Goal: Find specific page/section: Find specific page/section

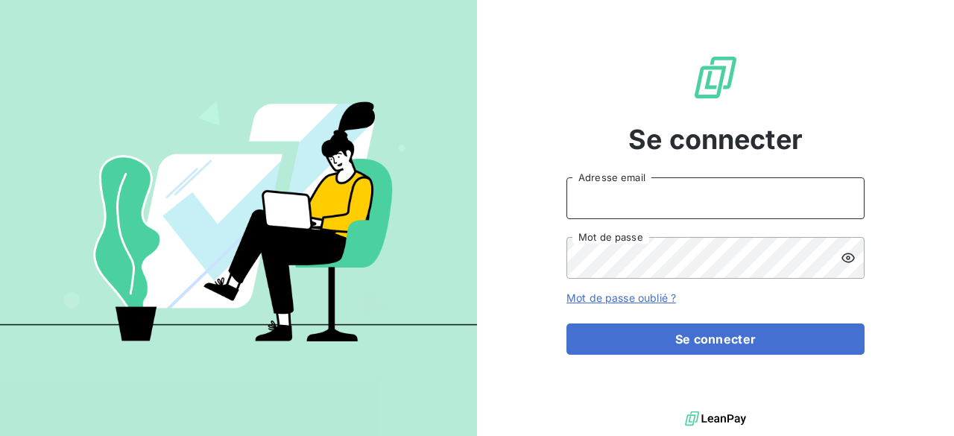
drag, startPoint x: 691, startPoint y: 205, endPoint x: 689, endPoint y: 218, distance: 12.8
click at [691, 205] on input "Adresse email" at bounding box center [715, 198] width 298 height 42
type input "[PERSON_NAME][EMAIL_ADDRESS][DOMAIN_NAME]"
click at [566, 323] on button "Se connecter" at bounding box center [715, 338] width 298 height 31
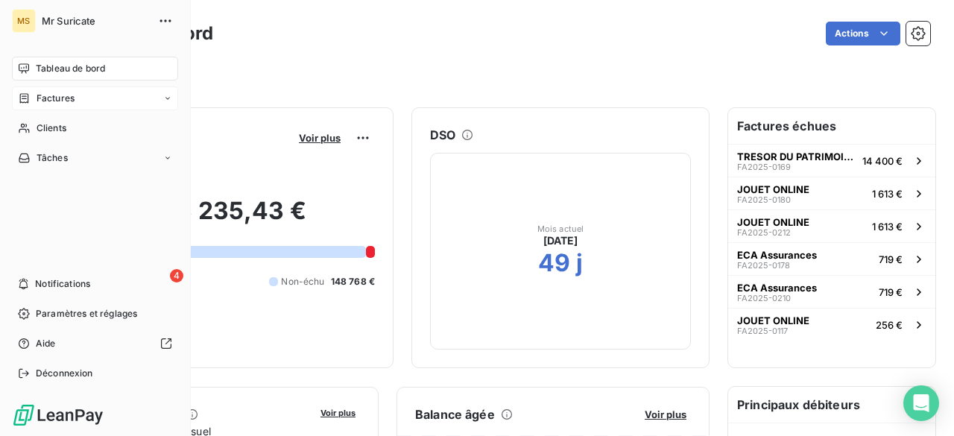
click at [74, 102] on span "Factures" at bounding box center [56, 98] width 38 height 13
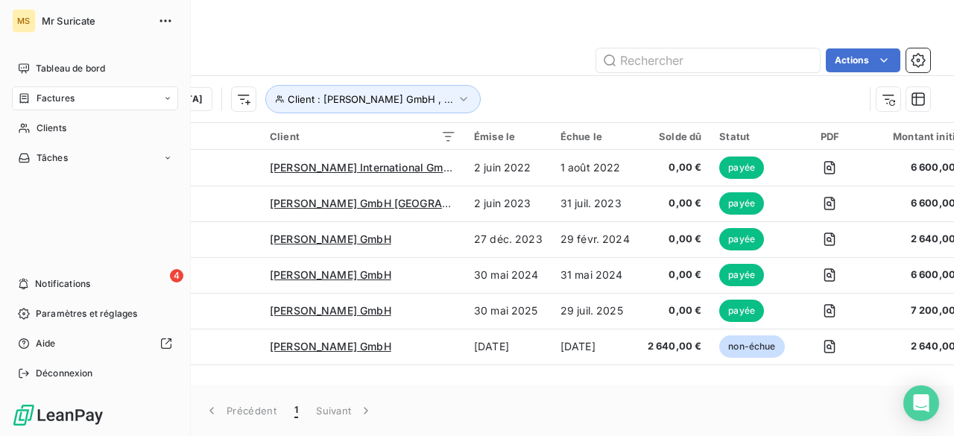
click at [56, 101] on span "Factures" at bounding box center [56, 98] width 38 height 13
click at [44, 126] on span "Clients" at bounding box center [52, 127] width 30 height 13
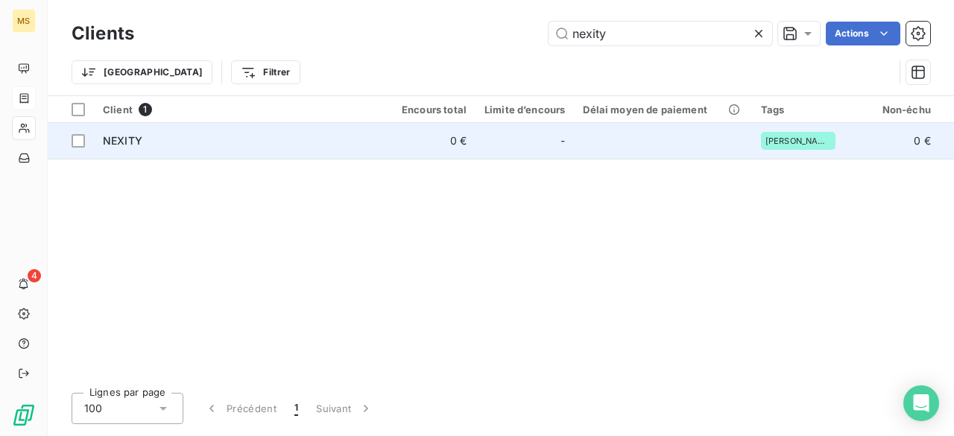
type input "nexity"
click at [692, 145] on td at bounding box center [662, 141] width 177 height 36
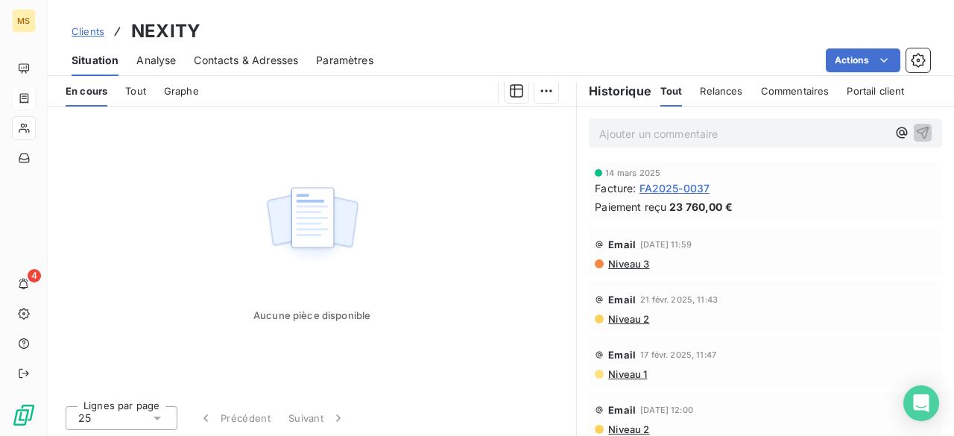
scroll to position [262, 0]
click at [677, 184] on span "FA2025-0037" at bounding box center [674, 188] width 71 height 16
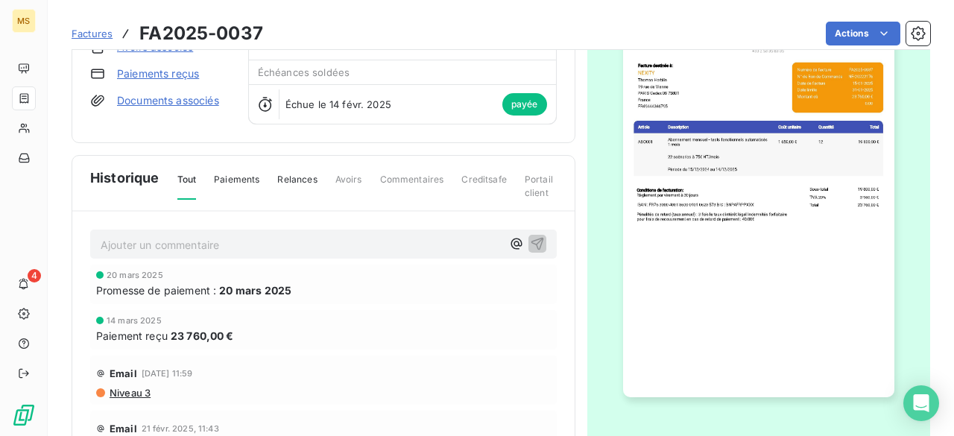
scroll to position [149, 0]
click at [919, 77] on html "MS 4 Factures FA2025-0037 Actions NEXITY Montant initial 23 760,00 € Émise le […" at bounding box center [477, 218] width 954 height 436
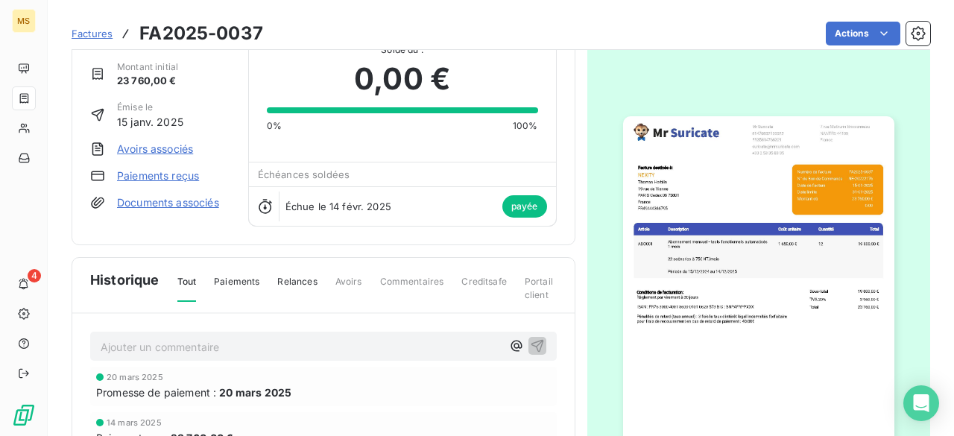
scroll to position [0, 0]
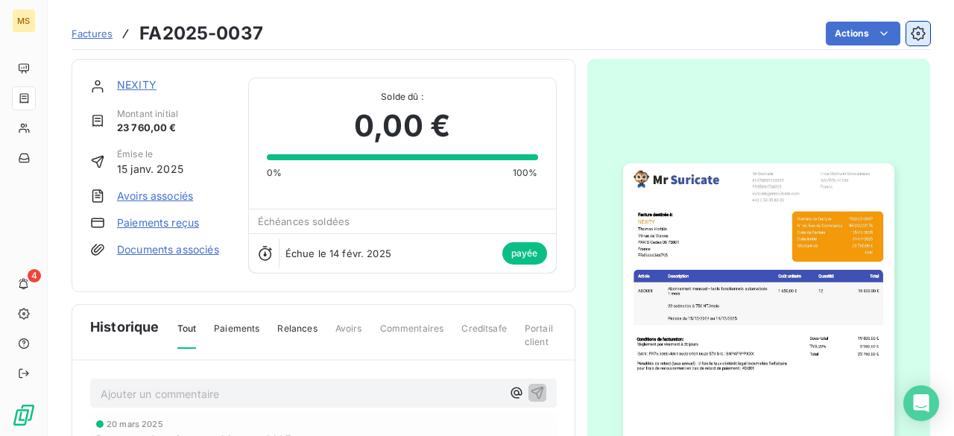
click at [911, 31] on icon "button" at bounding box center [918, 33] width 15 height 15
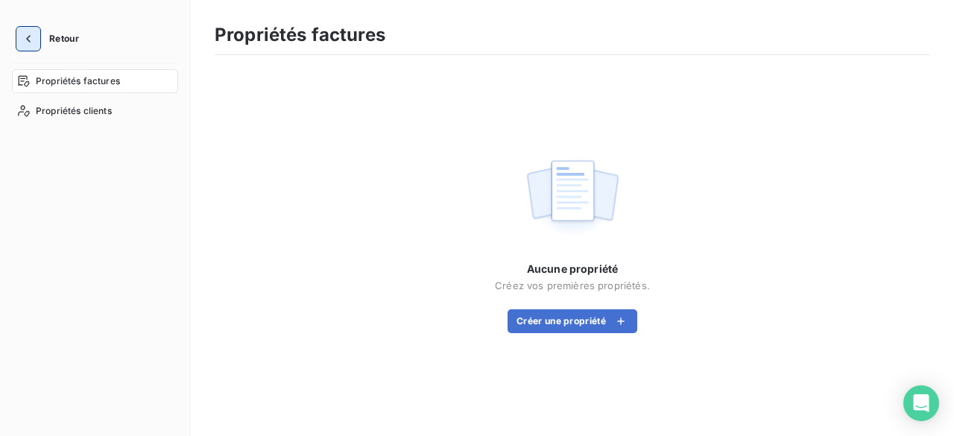
click at [39, 34] on button "button" at bounding box center [28, 39] width 24 height 24
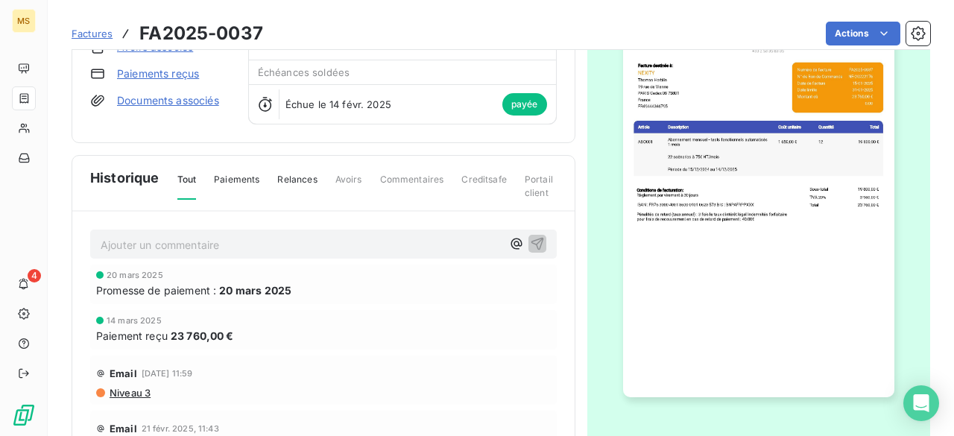
scroll to position [75, 0]
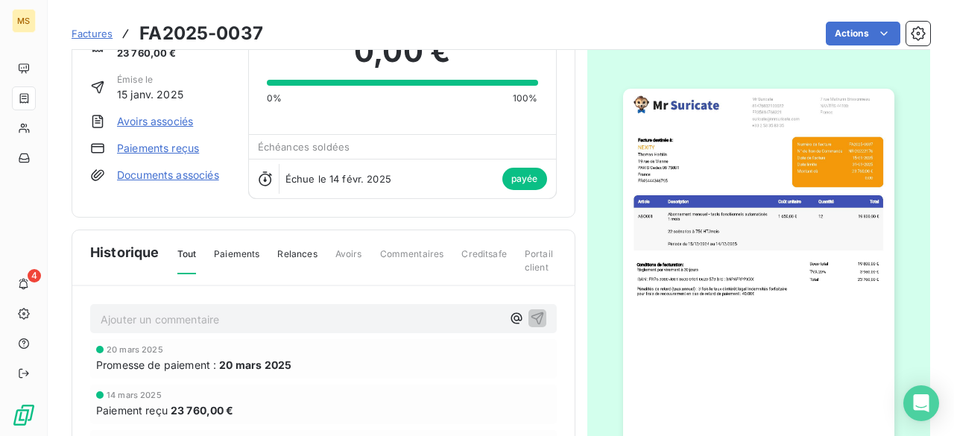
click at [613, 244] on html "MS 4 Factures FA2025-0037 Actions NEXITY Montant initial 23 760,00 € Émise le […" at bounding box center [477, 218] width 954 height 436
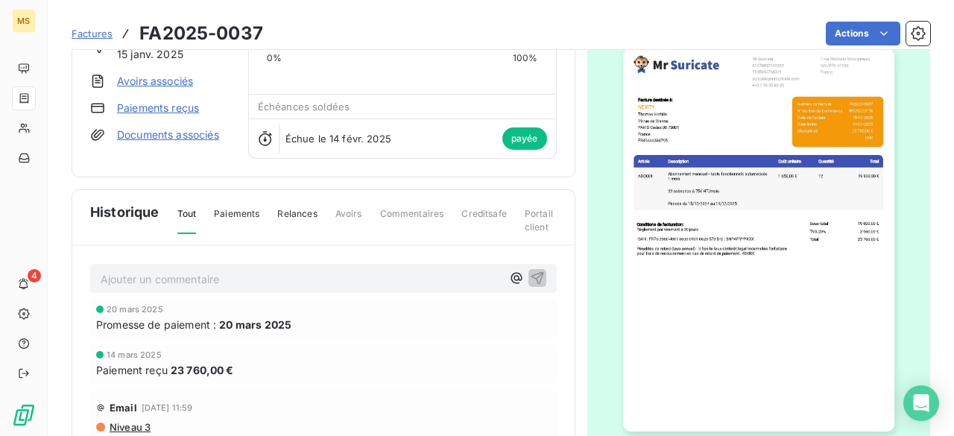
scroll to position [0, 0]
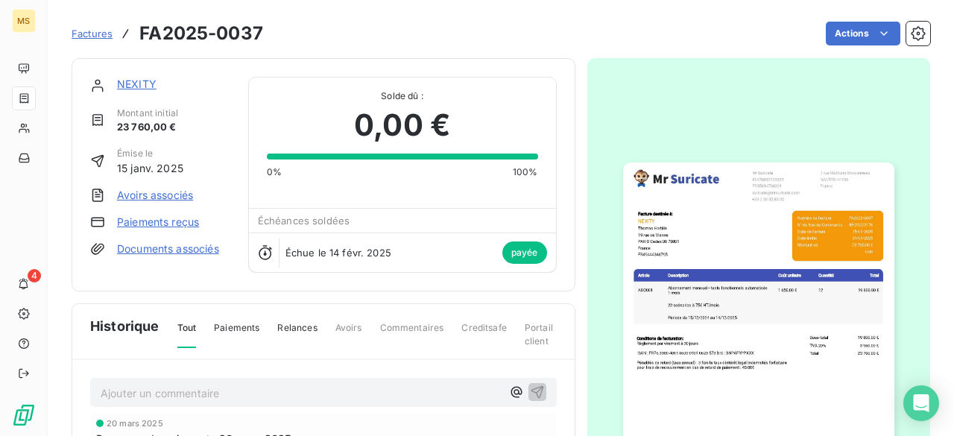
click at [171, 253] on link "Documents associés" at bounding box center [168, 248] width 102 height 15
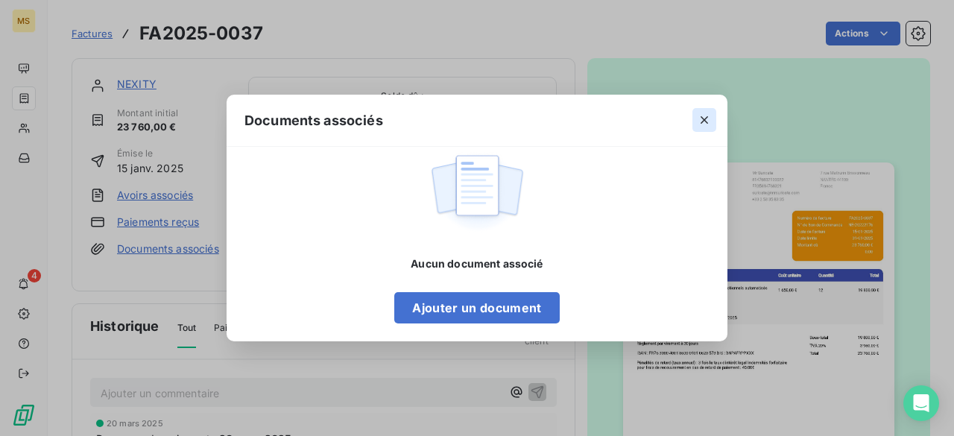
click at [702, 124] on icon "button" at bounding box center [704, 120] width 15 height 15
